Goal: Task Accomplishment & Management: Manage account settings

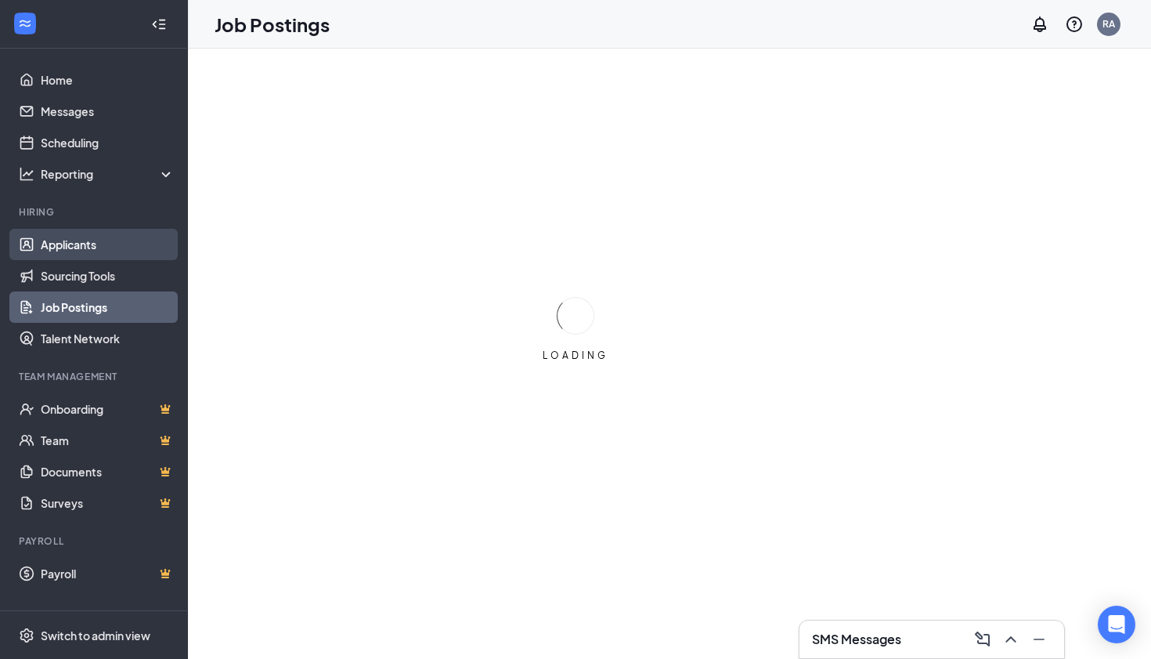
click at [78, 259] on link "Applicants" at bounding box center [108, 244] width 134 height 31
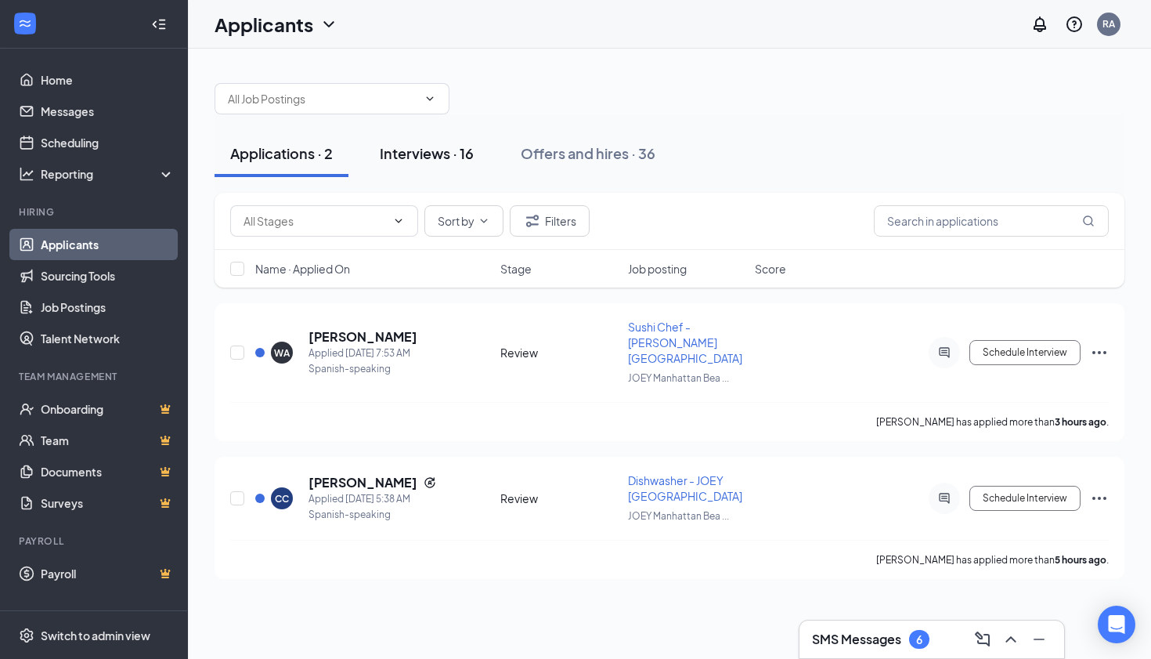
click at [419, 156] on div "Interviews · 16" at bounding box center [427, 153] width 94 height 20
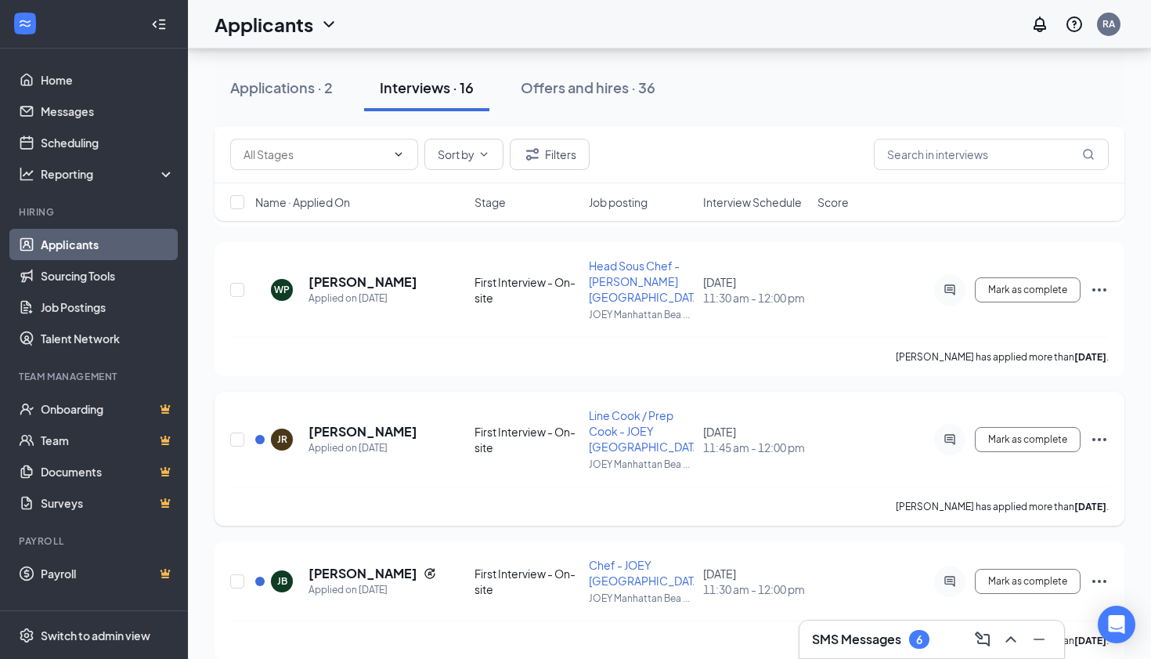
scroll to position [658, 0]
click at [338, 433] on h5 "[PERSON_NAME]" at bounding box center [363, 432] width 109 height 17
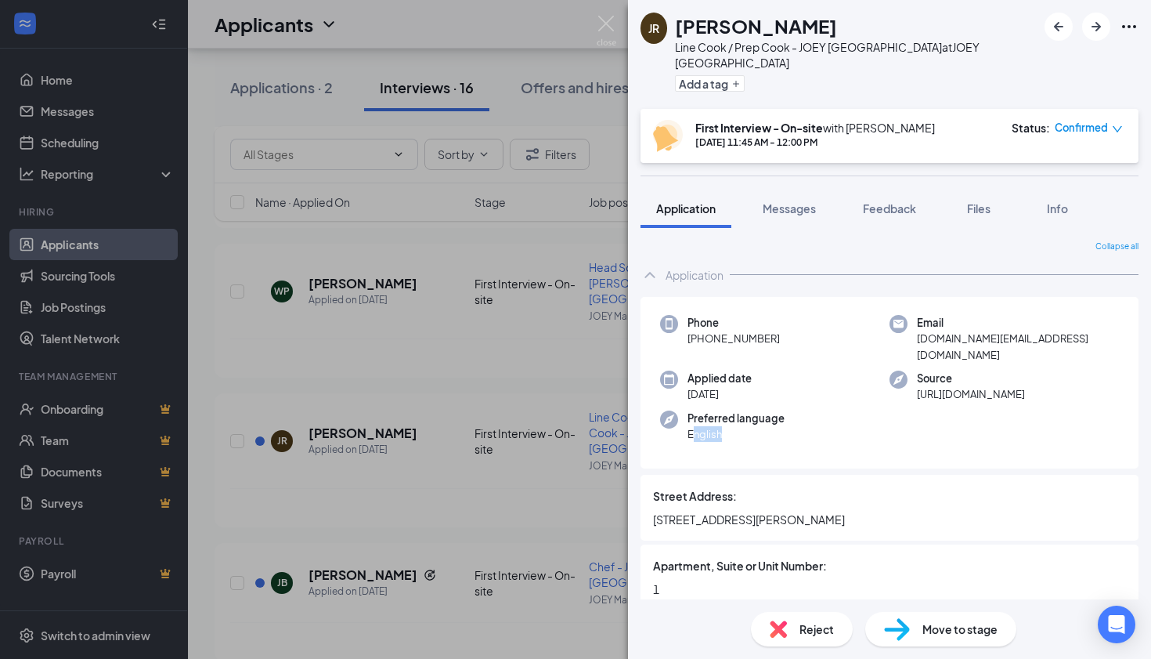
drag, startPoint x: 695, startPoint y: 420, endPoint x: 765, endPoint y: 420, distance: 69.7
click at [765, 426] on span "English" at bounding box center [736, 434] width 97 height 16
click at [1127, 34] on icon "Ellipses" at bounding box center [1129, 26] width 19 height 19
click at [1034, 61] on link "View full application" at bounding box center [1010, 54] width 101 height 17
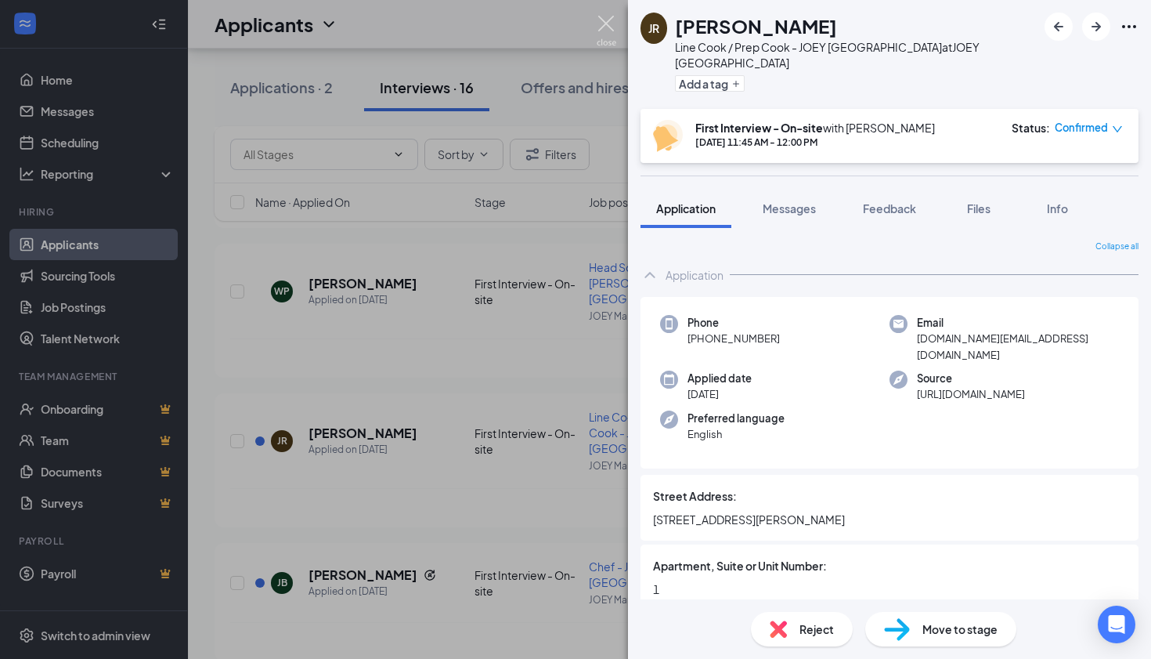
click at [602, 32] on img at bounding box center [607, 31] width 20 height 31
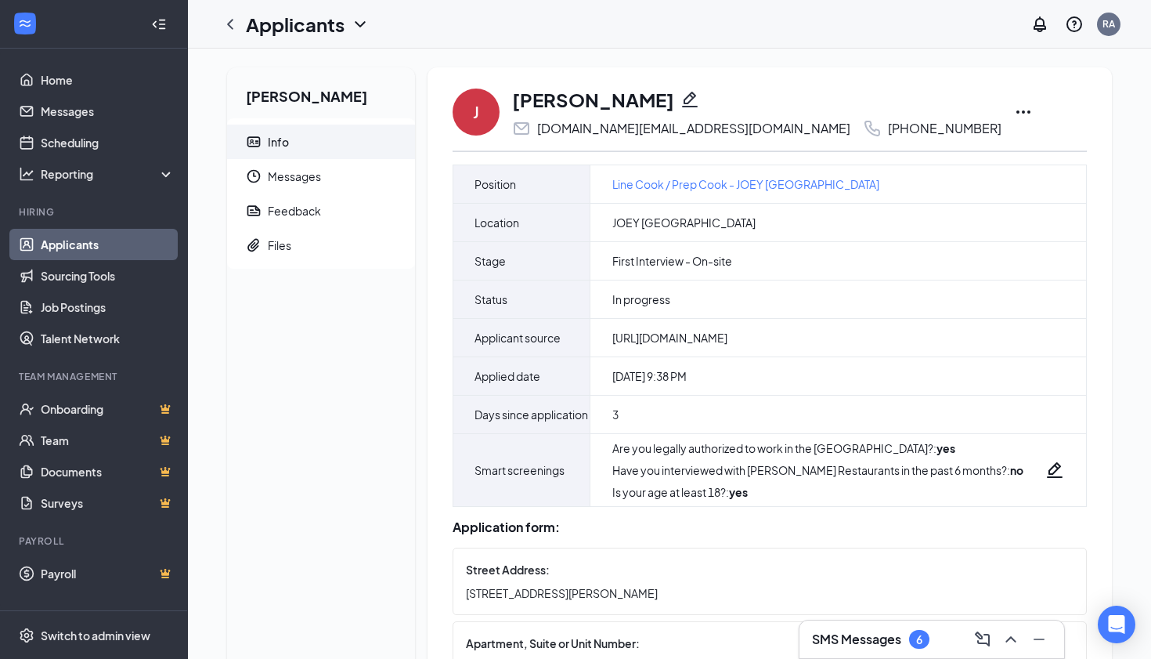
click at [1014, 117] on icon "Ellipses" at bounding box center [1023, 112] width 19 height 19
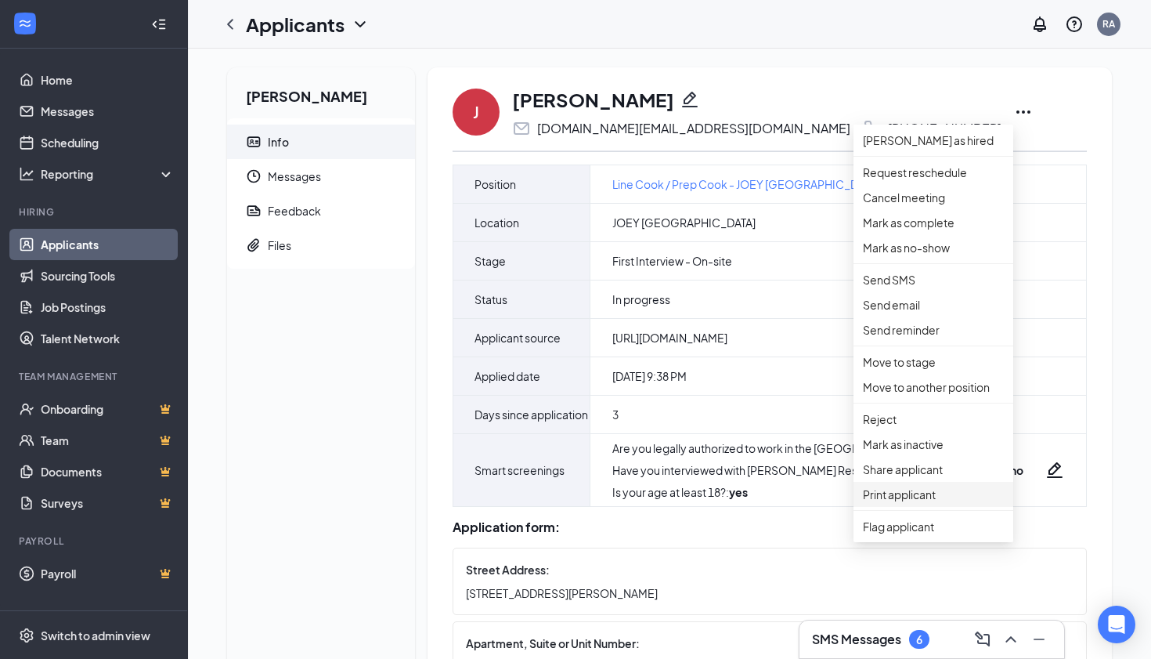
click at [907, 503] on p "Print applicant" at bounding box center [933, 494] width 141 height 17
